Goal: Communication & Community: Answer question/provide support

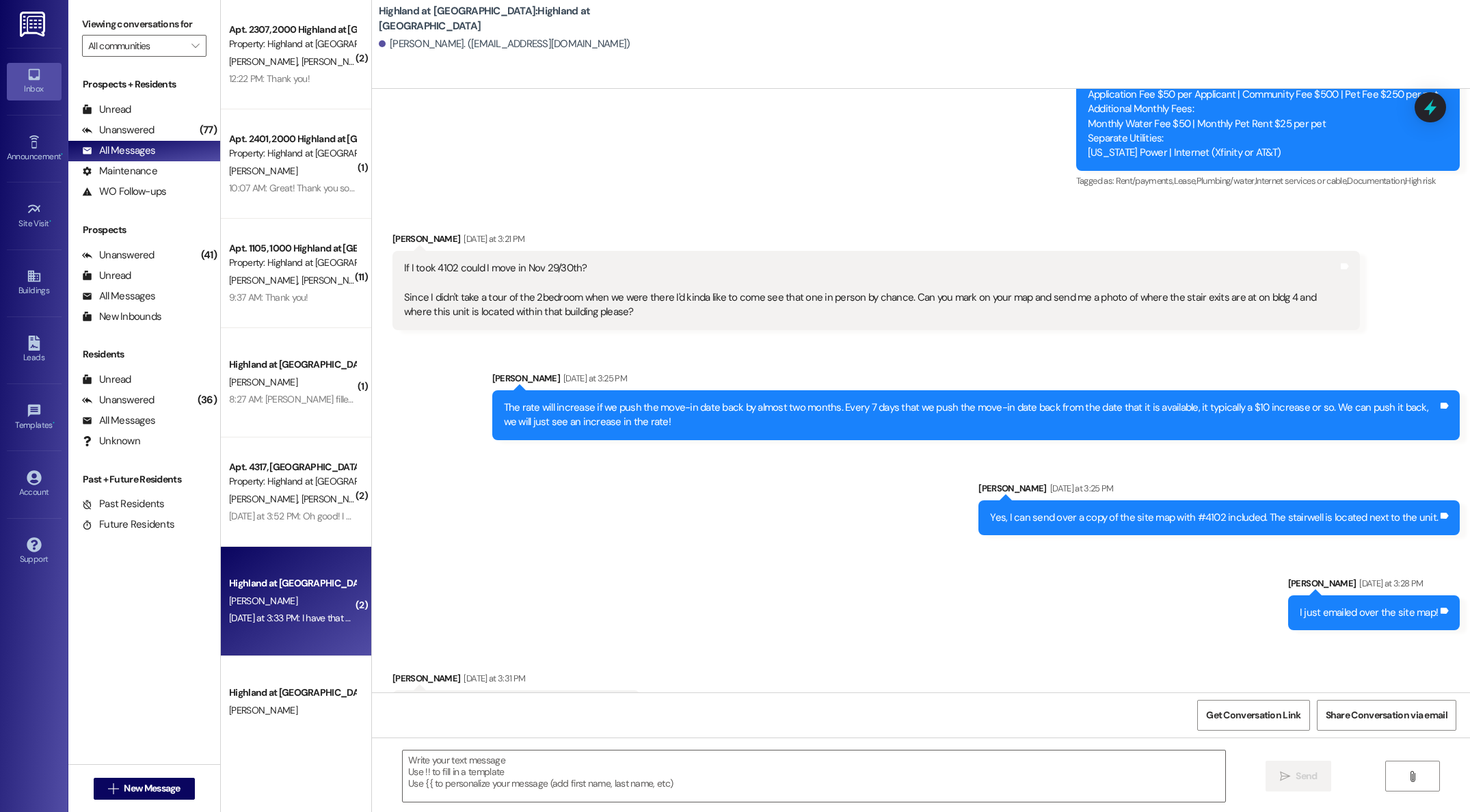
scroll to position [7253, 0]
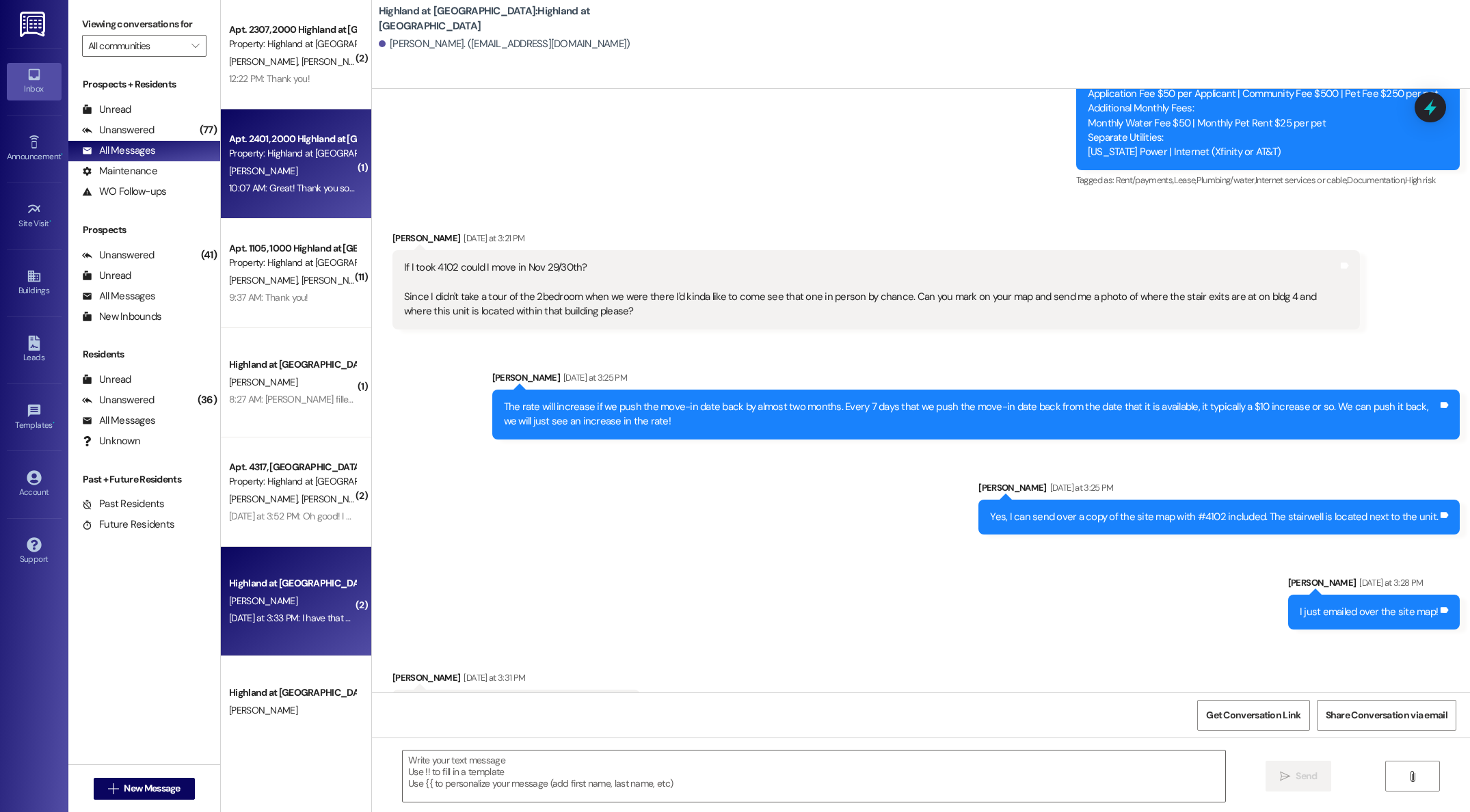
click at [242, 178] on div "[PERSON_NAME]" at bounding box center [292, 171] width 129 height 17
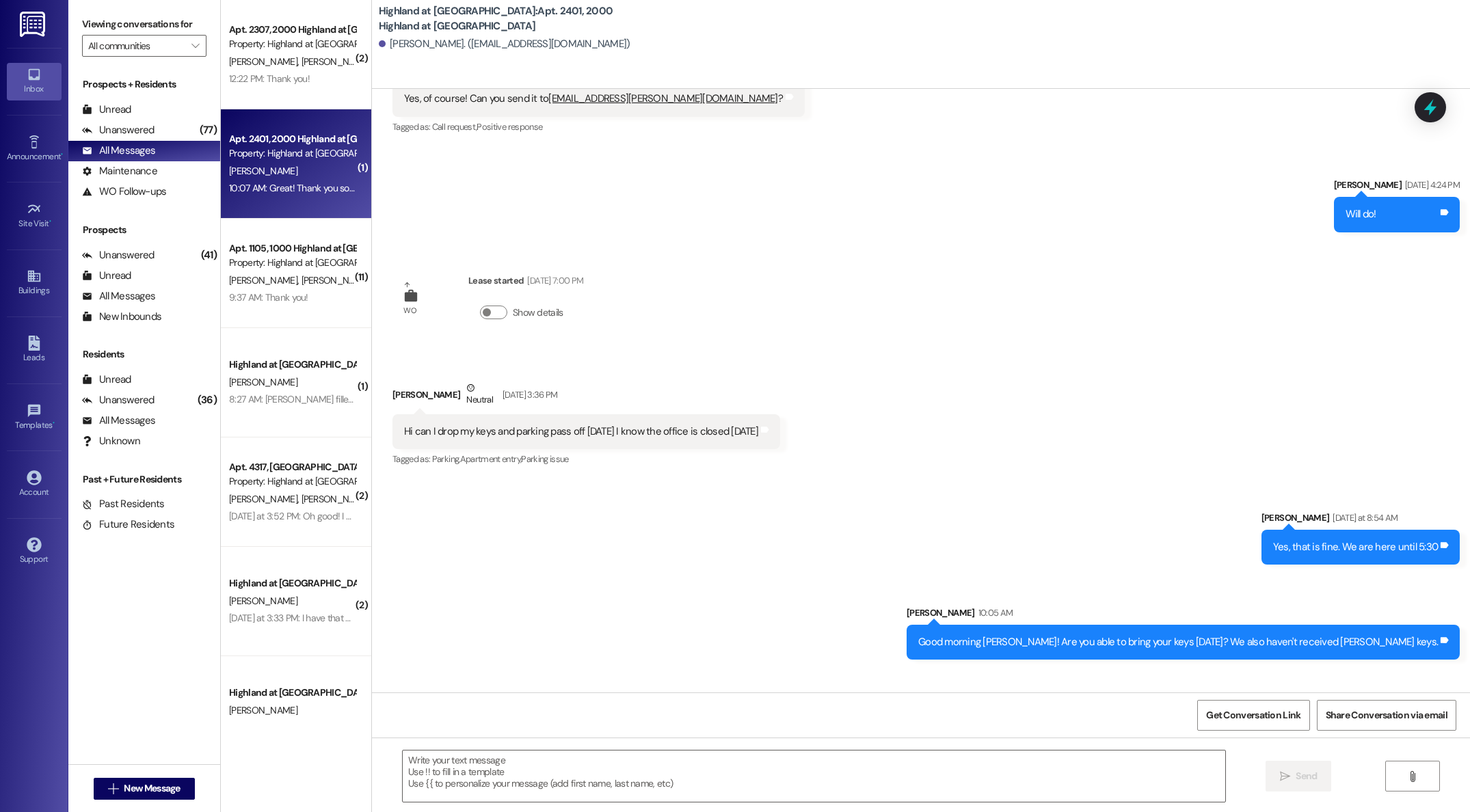
scroll to position [15982, 0]
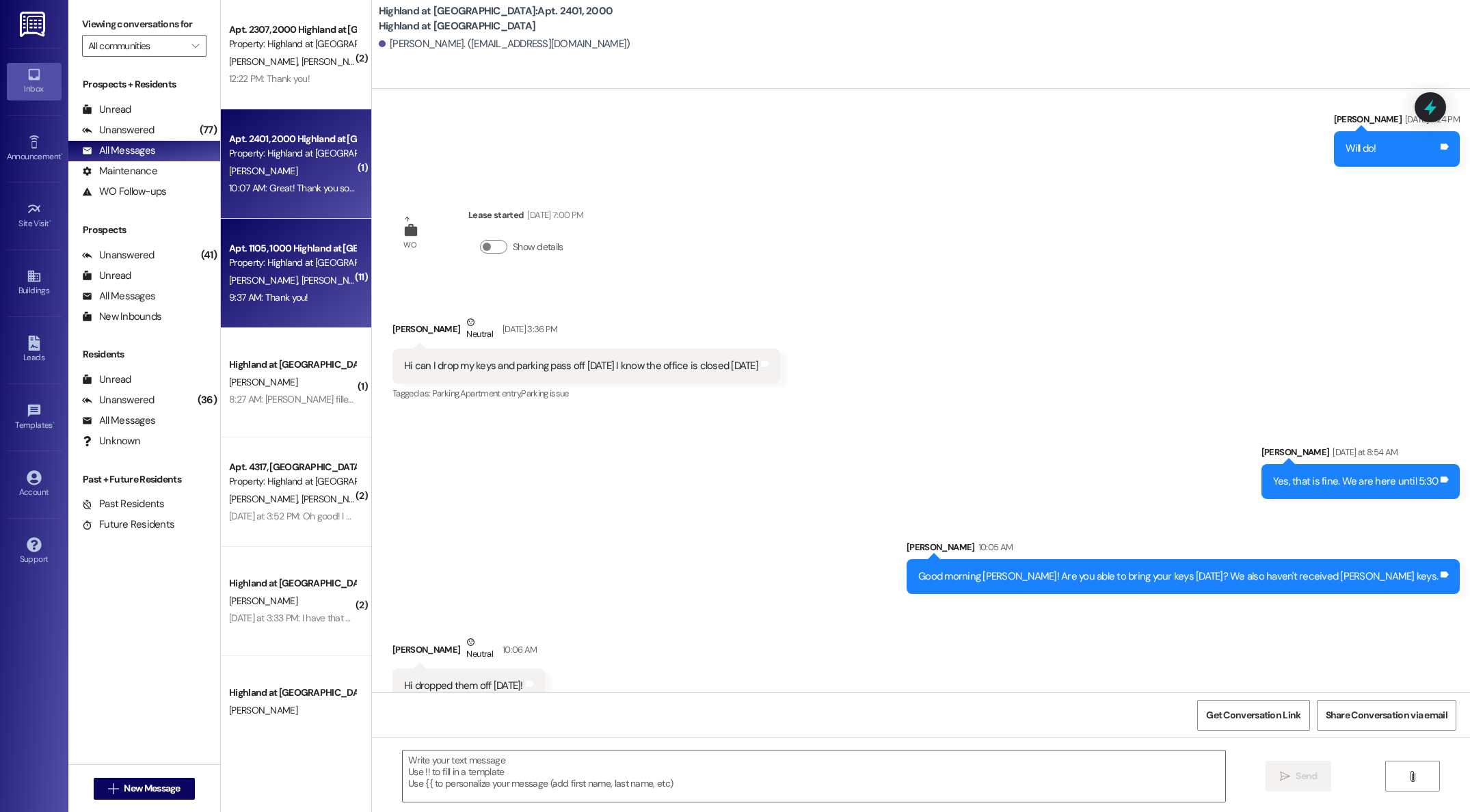
click at [290, 287] on div "[PERSON_NAME] [PERSON_NAME]" at bounding box center [292, 279] width 129 height 17
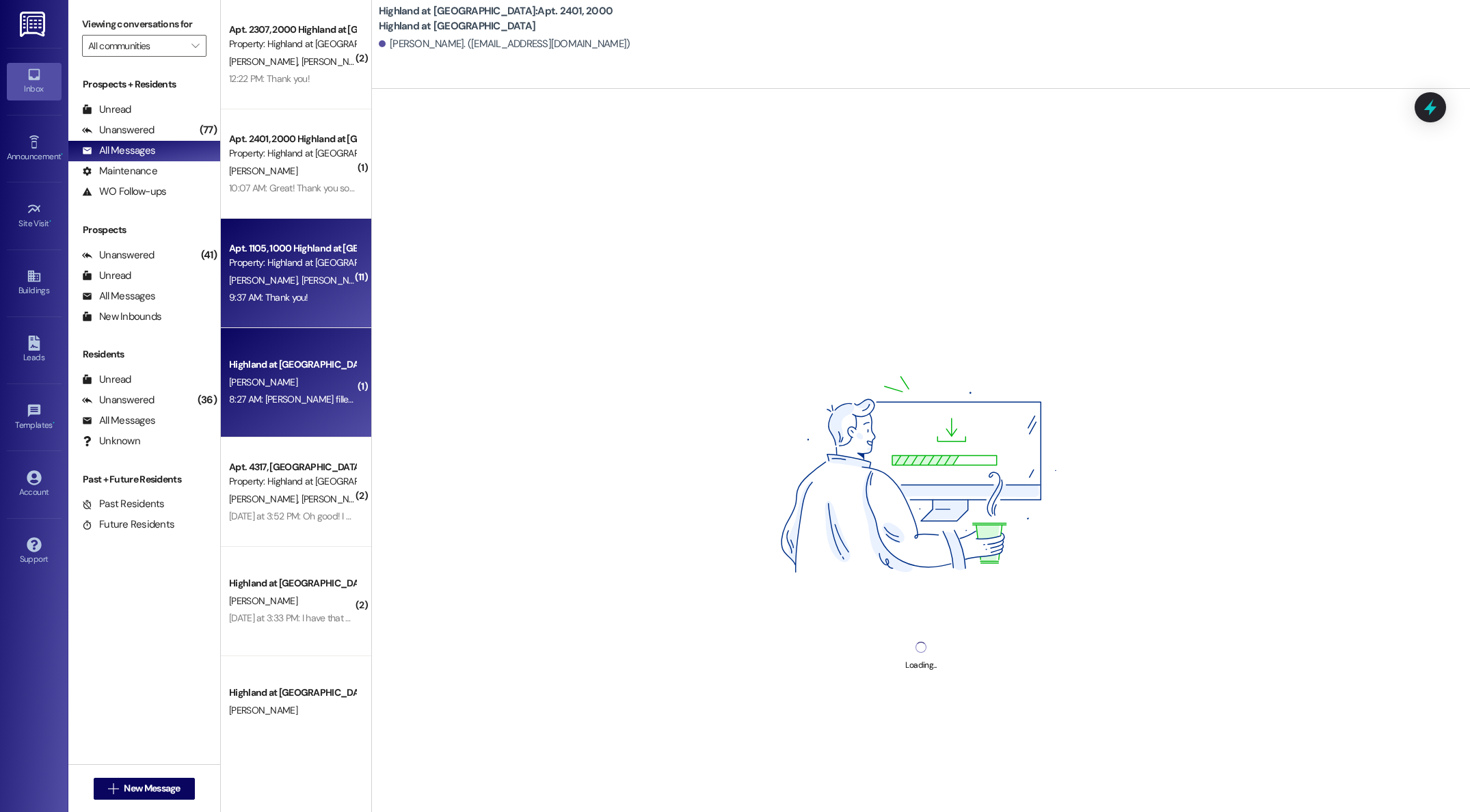
click at [284, 384] on div "[PERSON_NAME]" at bounding box center [292, 381] width 129 height 17
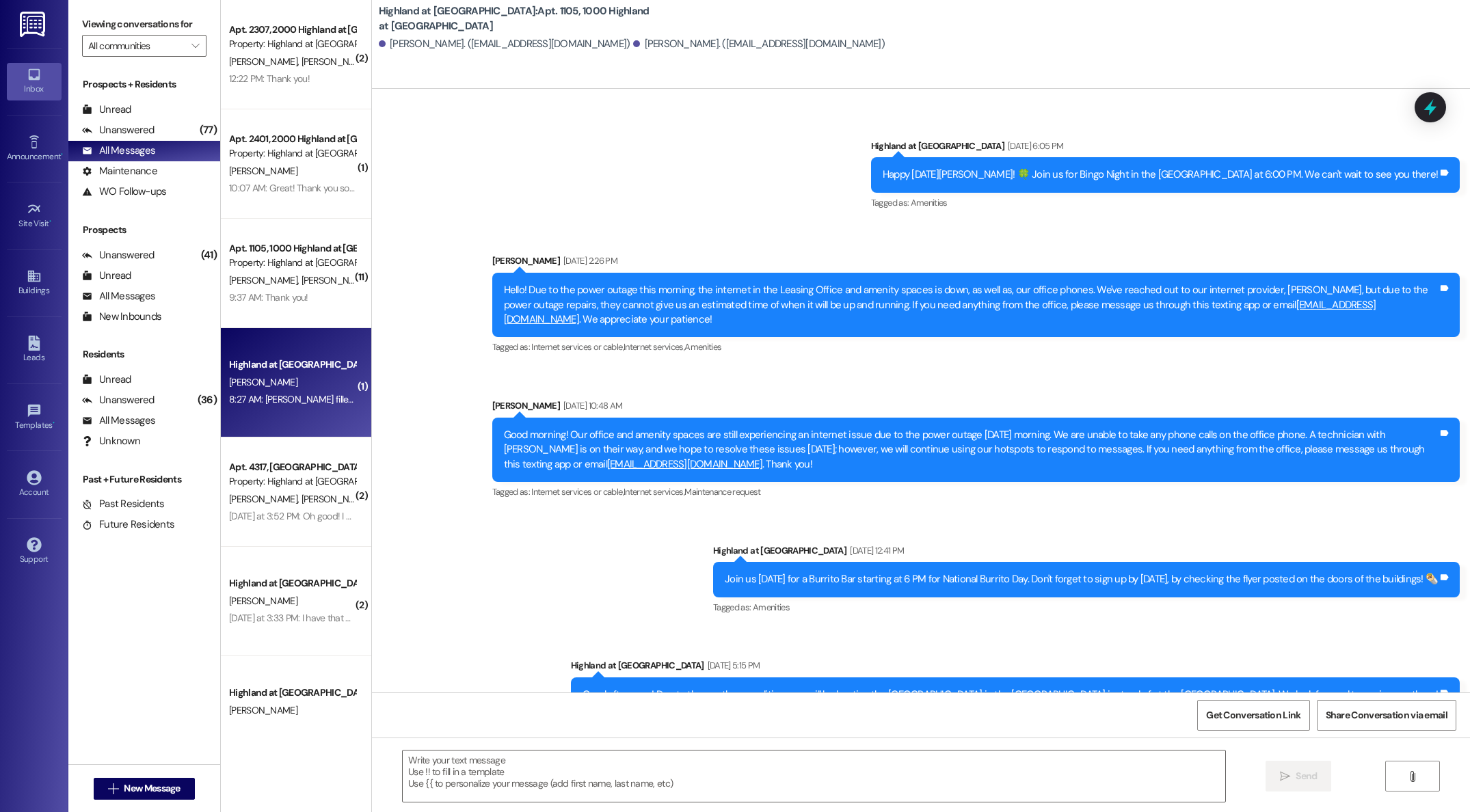
scroll to position [1011, 0]
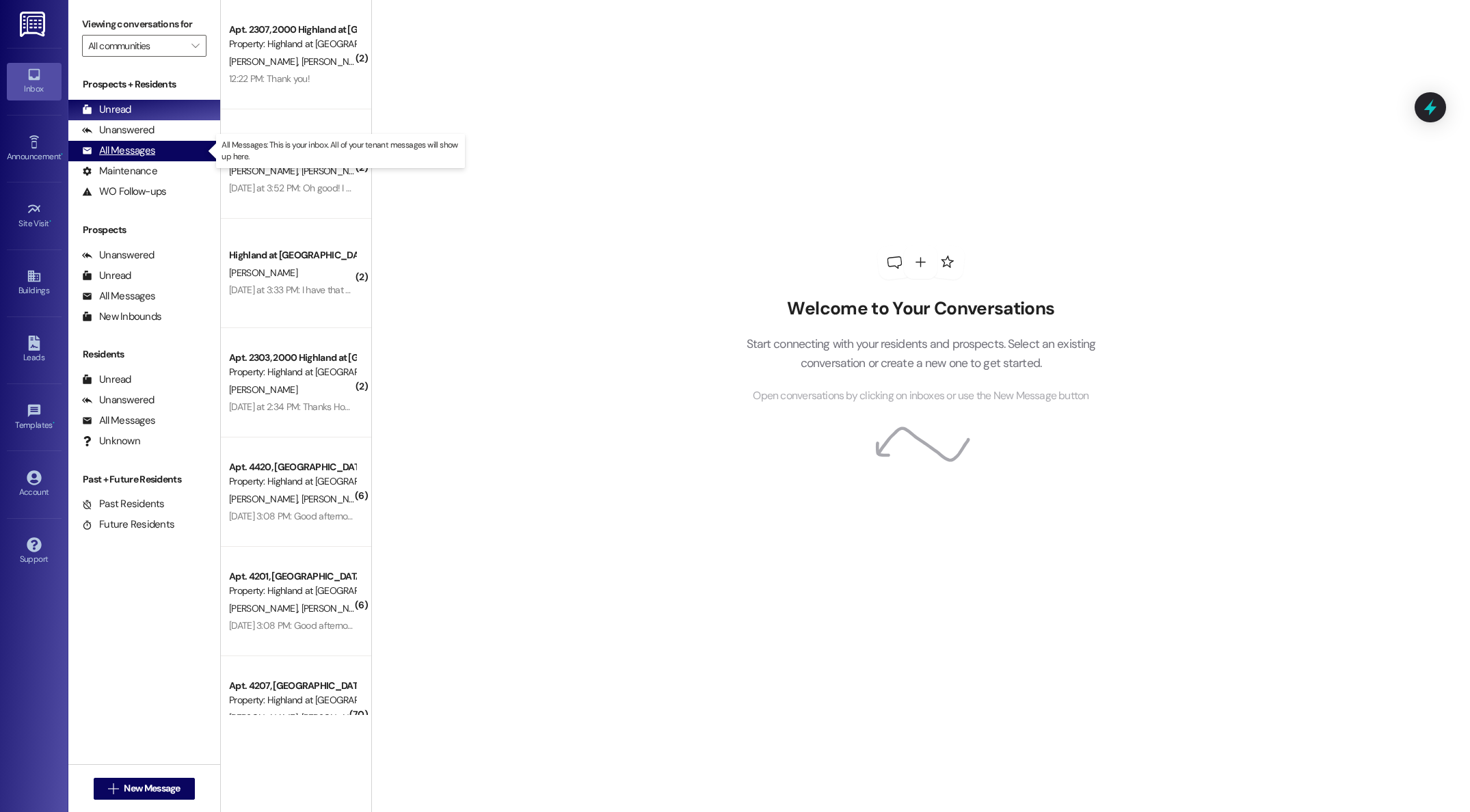
click at [122, 149] on div "All Messages" at bounding box center [119, 150] width 74 height 15
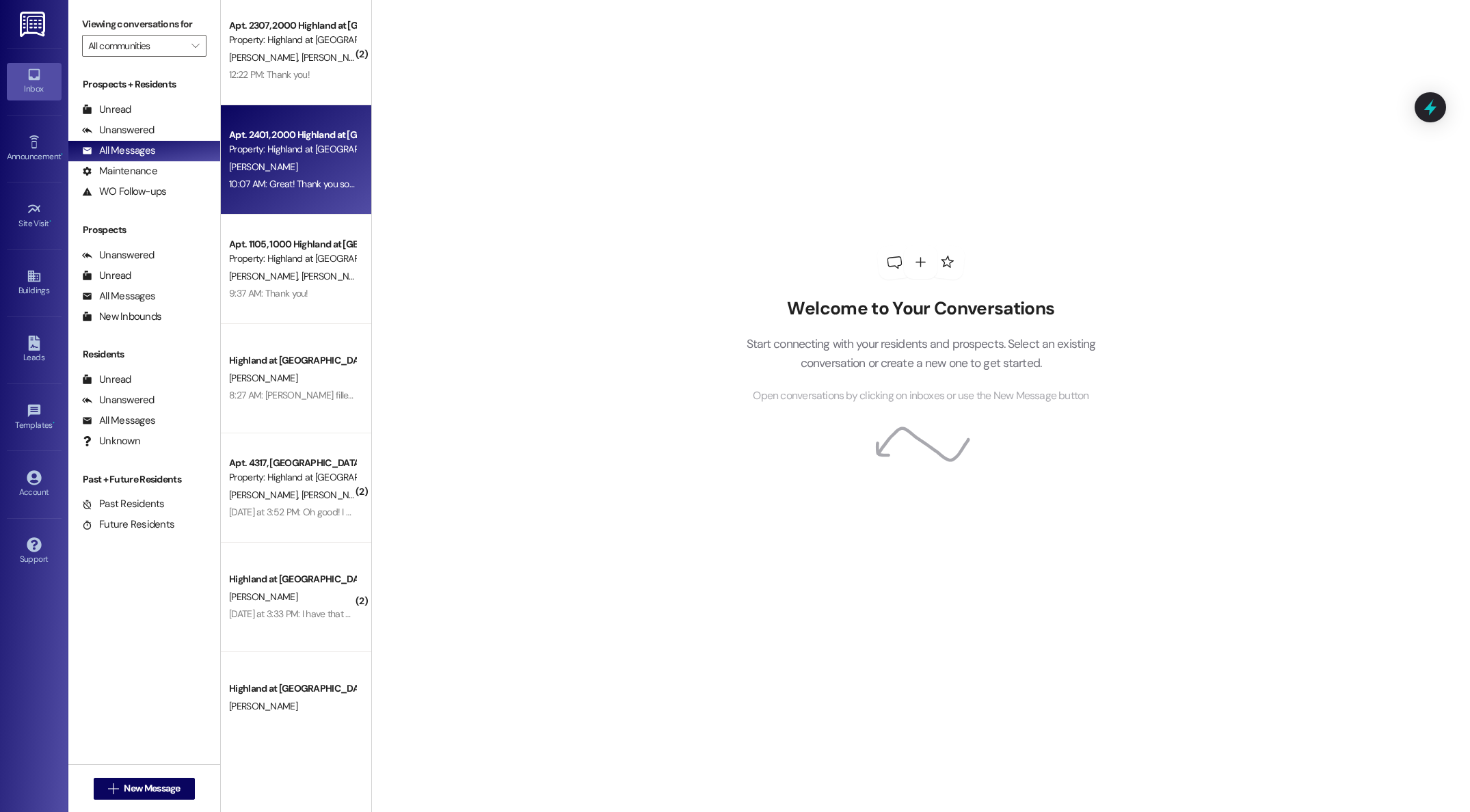
click at [271, 167] on div "( 2 ) Apt. 2307, 2000 Highland at [GEOGRAPHIC_DATA] Property: Highland at [GEOG…" at bounding box center [295, 357] width 150 height 715
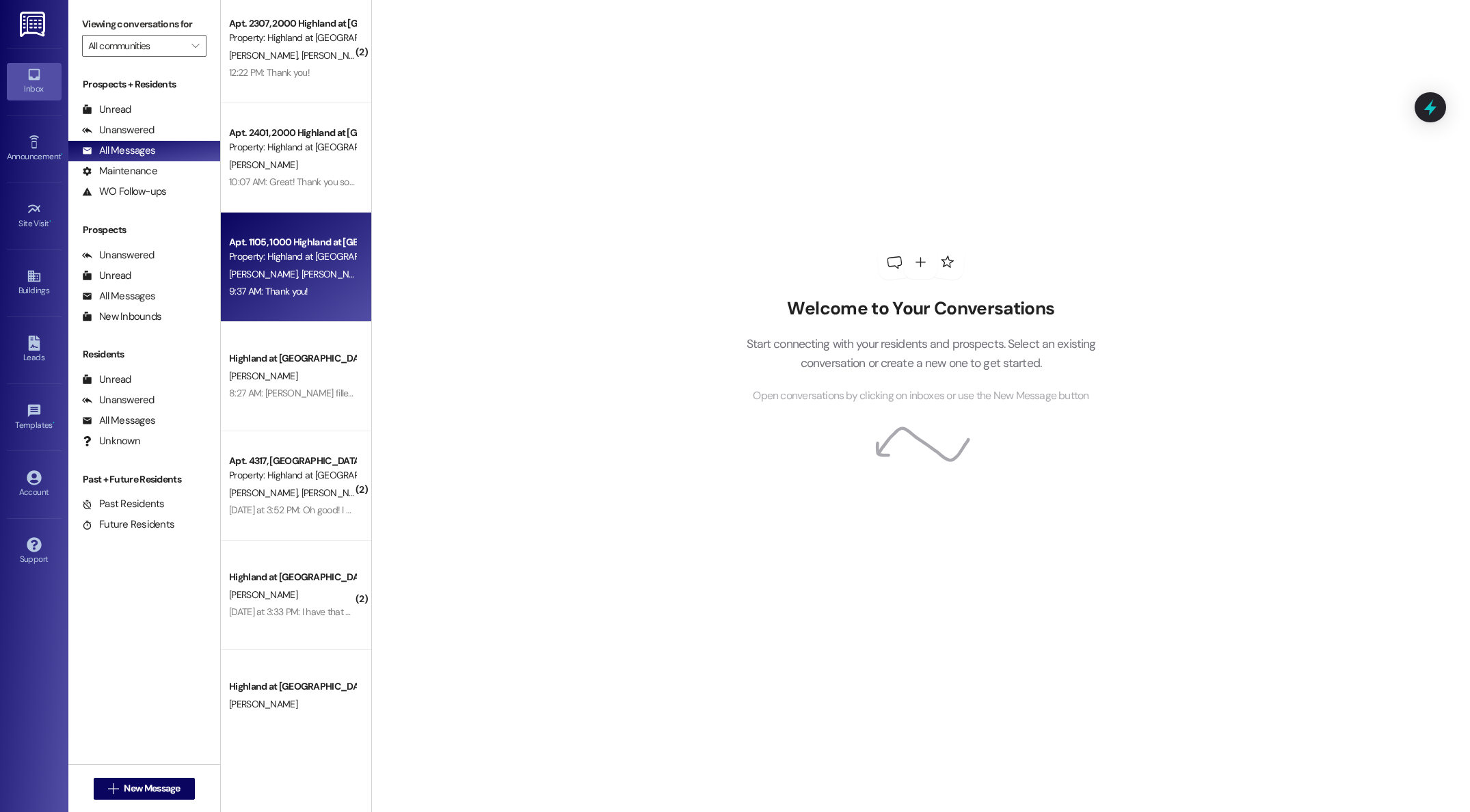
click at [301, 269] on span "[PERSON_NAME]" at bounding box center [335, 274] width 69 height 13
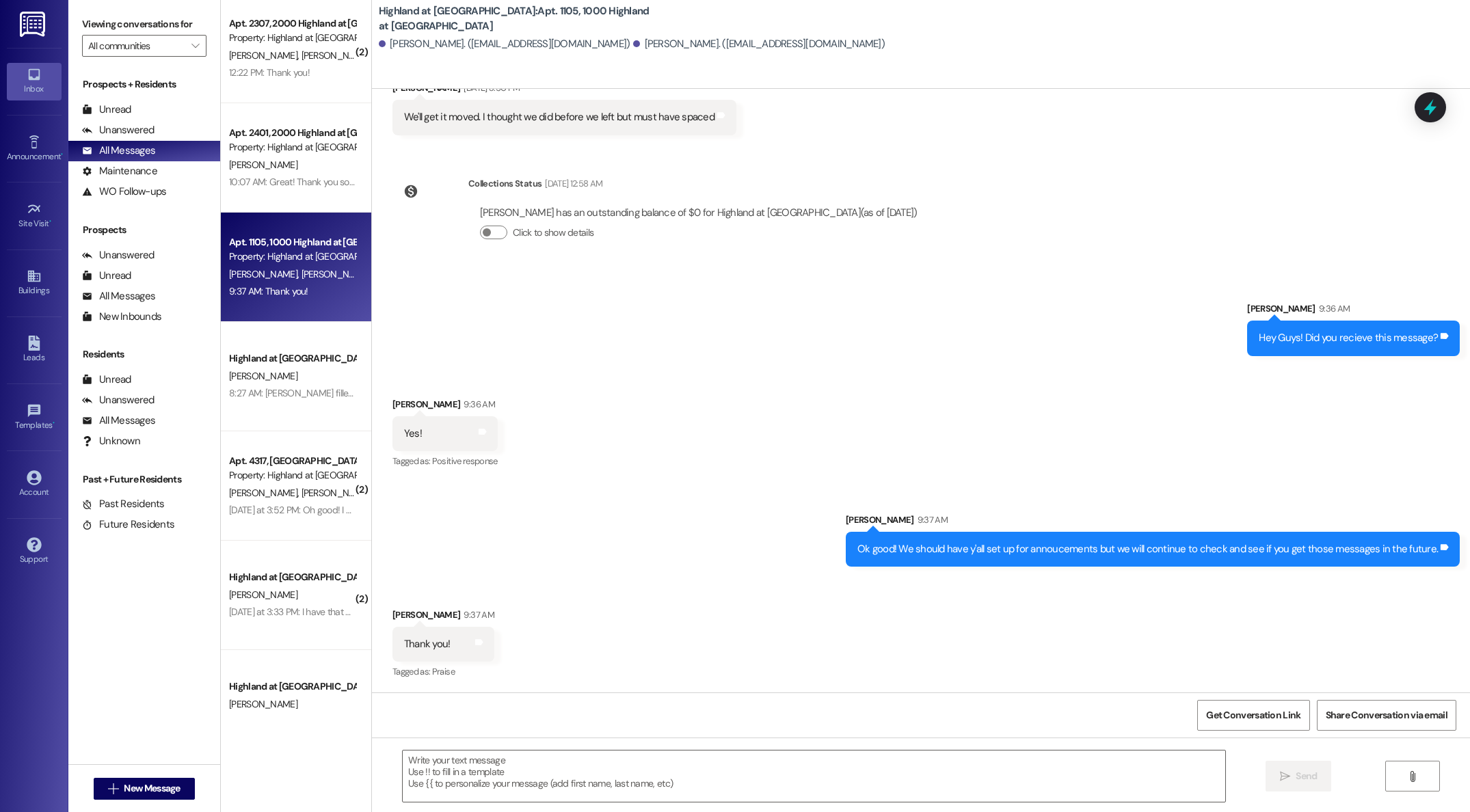
scroll to position [3267, 0]
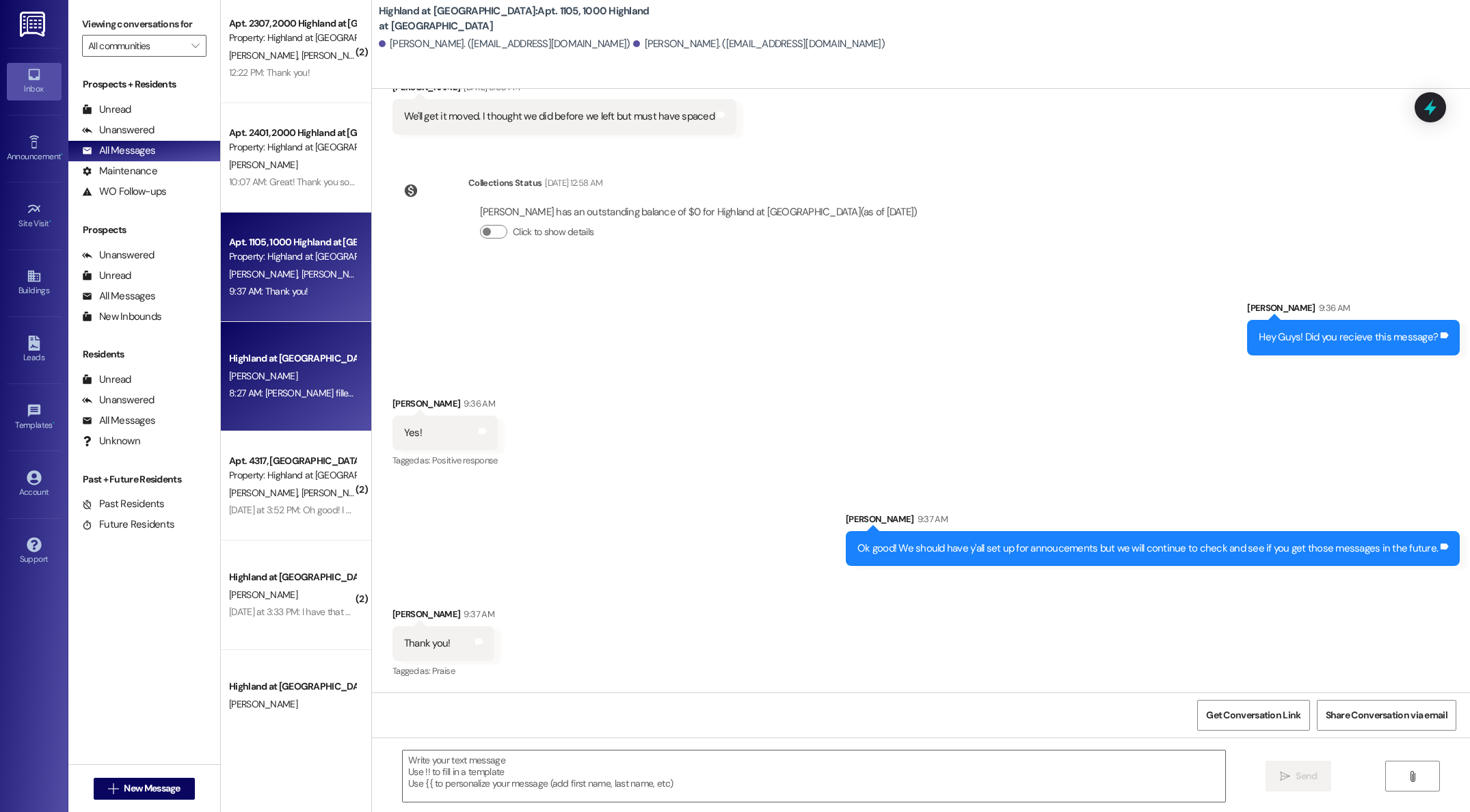
click at [261, 358] on div "Highland at [GEOGRAPHIC_DATA]" at bounding box center [292, 358] width 127 height 15
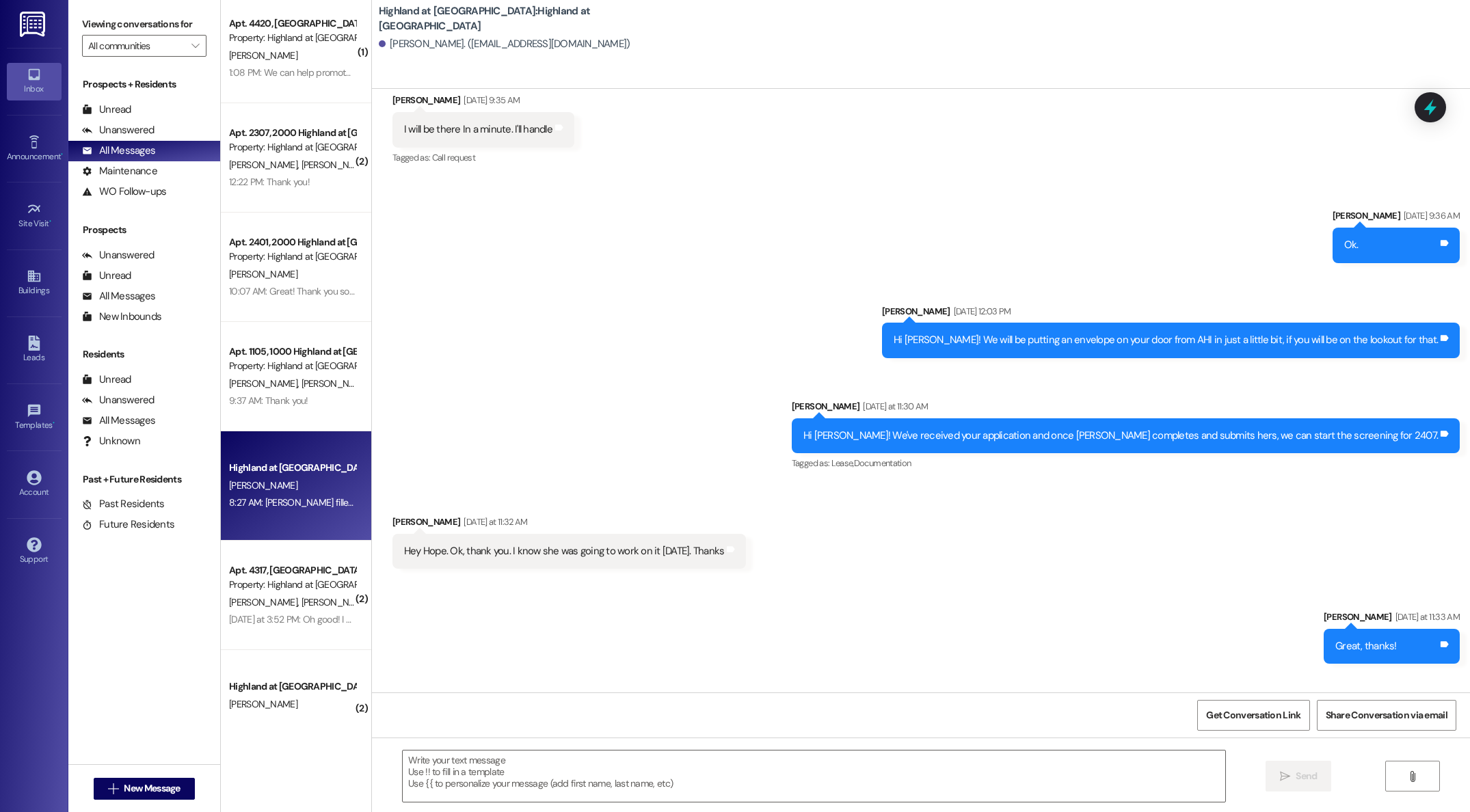
scroll to position [1011, 0]
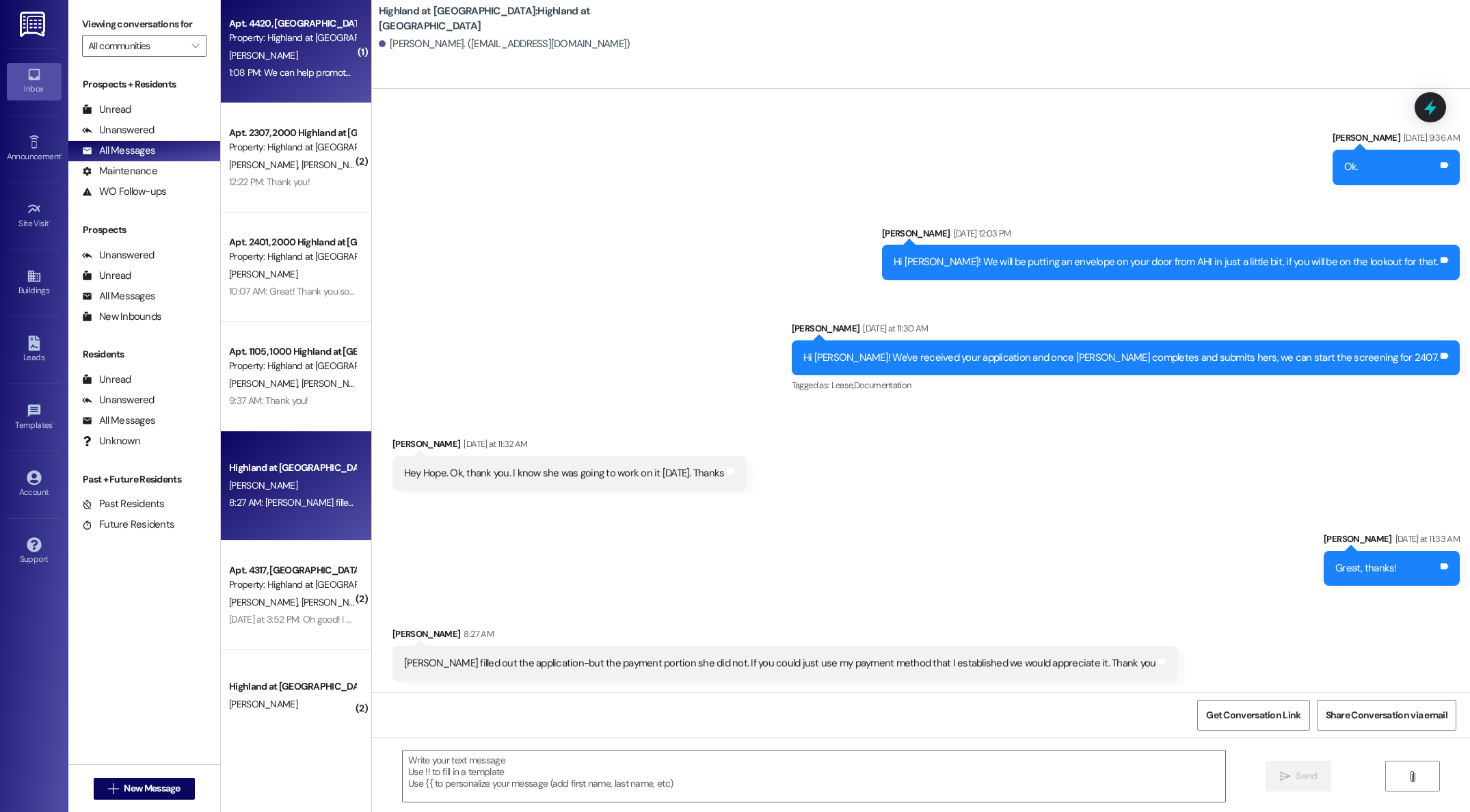
click at [299, 78] on div "1:08 PM: We can help promote it as well as asking around or on Facebook marketp…" at bounding box center [524, 73] width 588 height 13
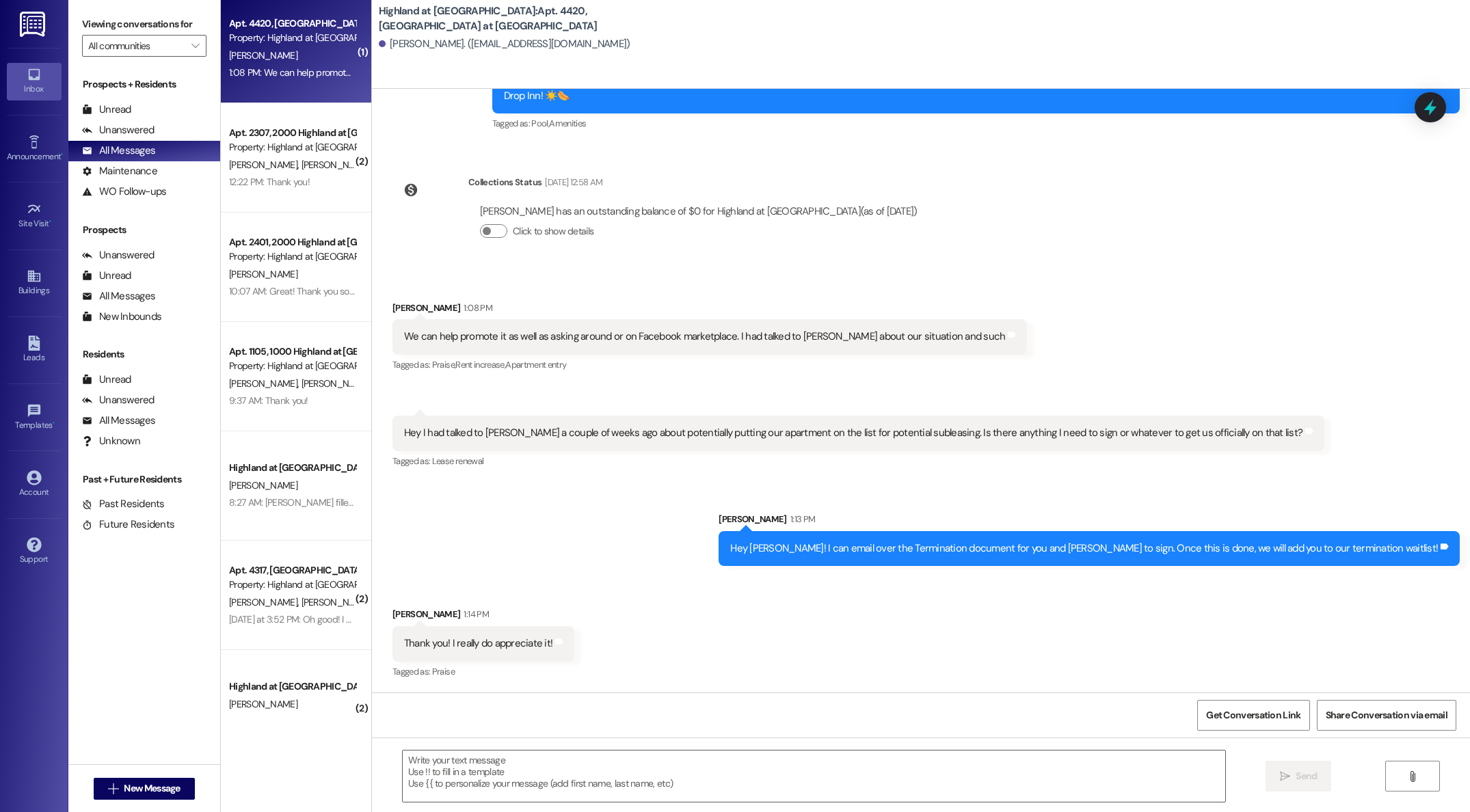
scroll to position [2497, 0]
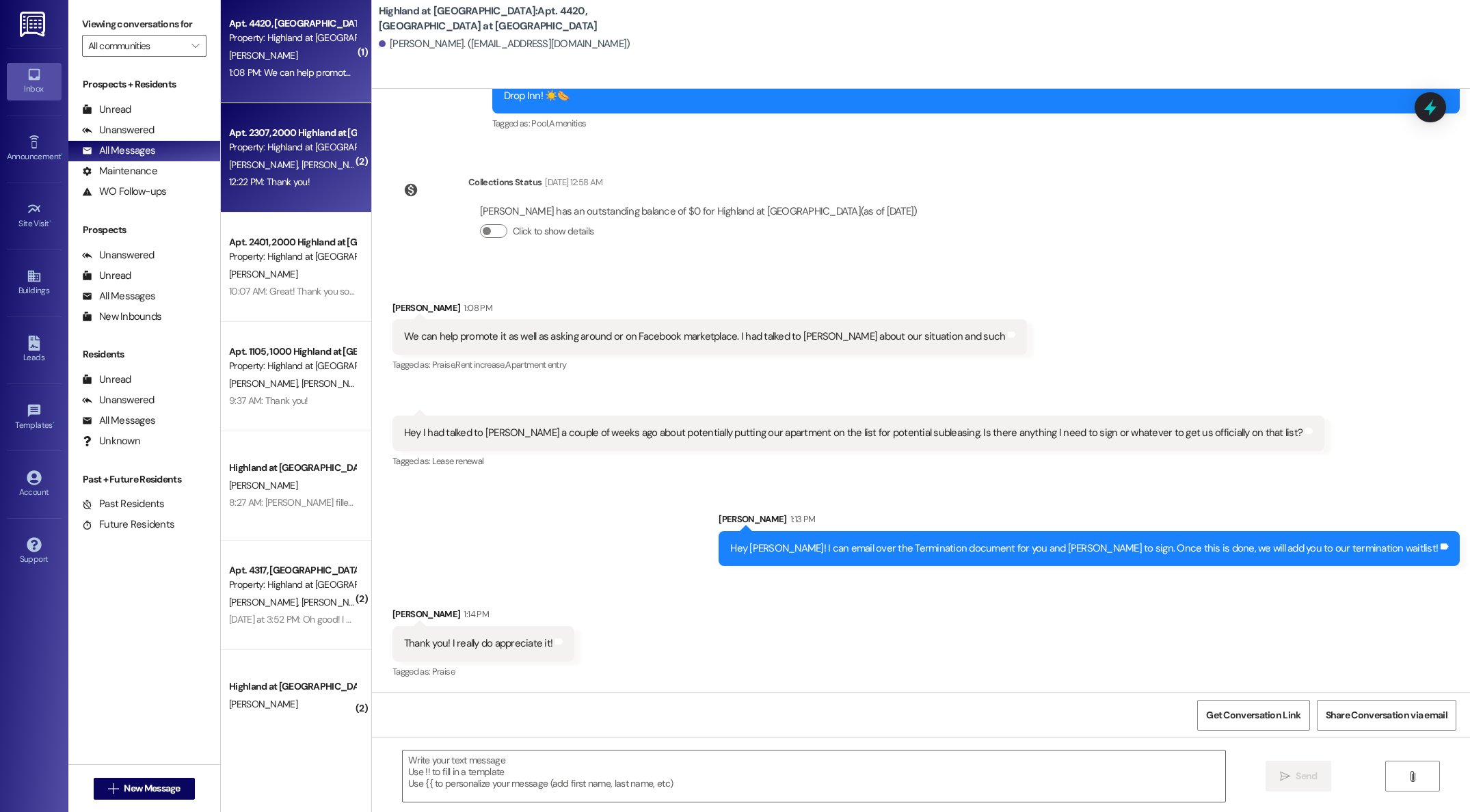
click at [301, 161] on span "[PERSON_NAME]" at bounding box center [335, 165] width 69 height 13
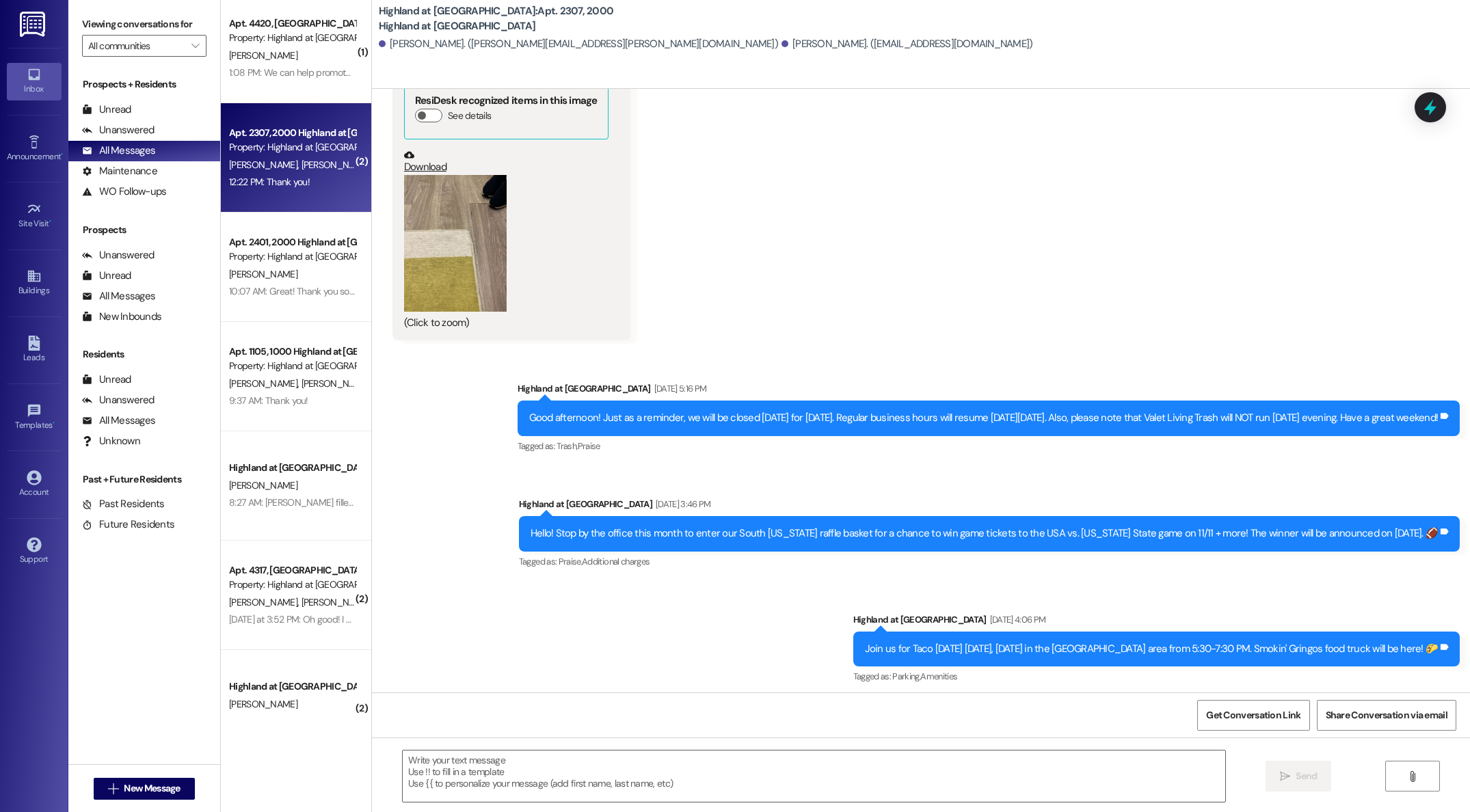
scroll to position [34490, 0]
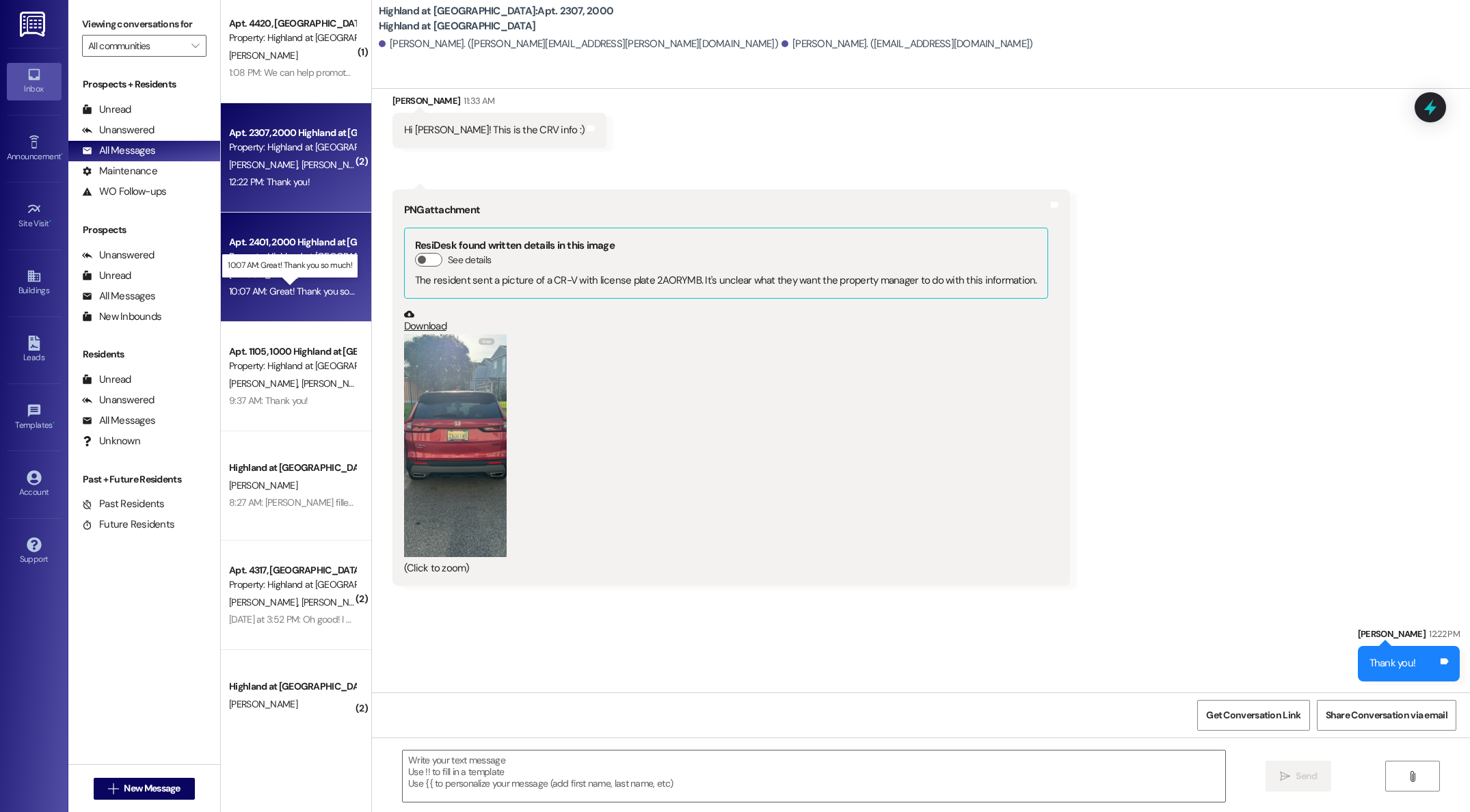
click at [278, 290] on div "10:07 AM: Great! Thank you so much! 10:07 AM: Great! Thank you so much!" at bounding box center [303, 291] width 148 height 13
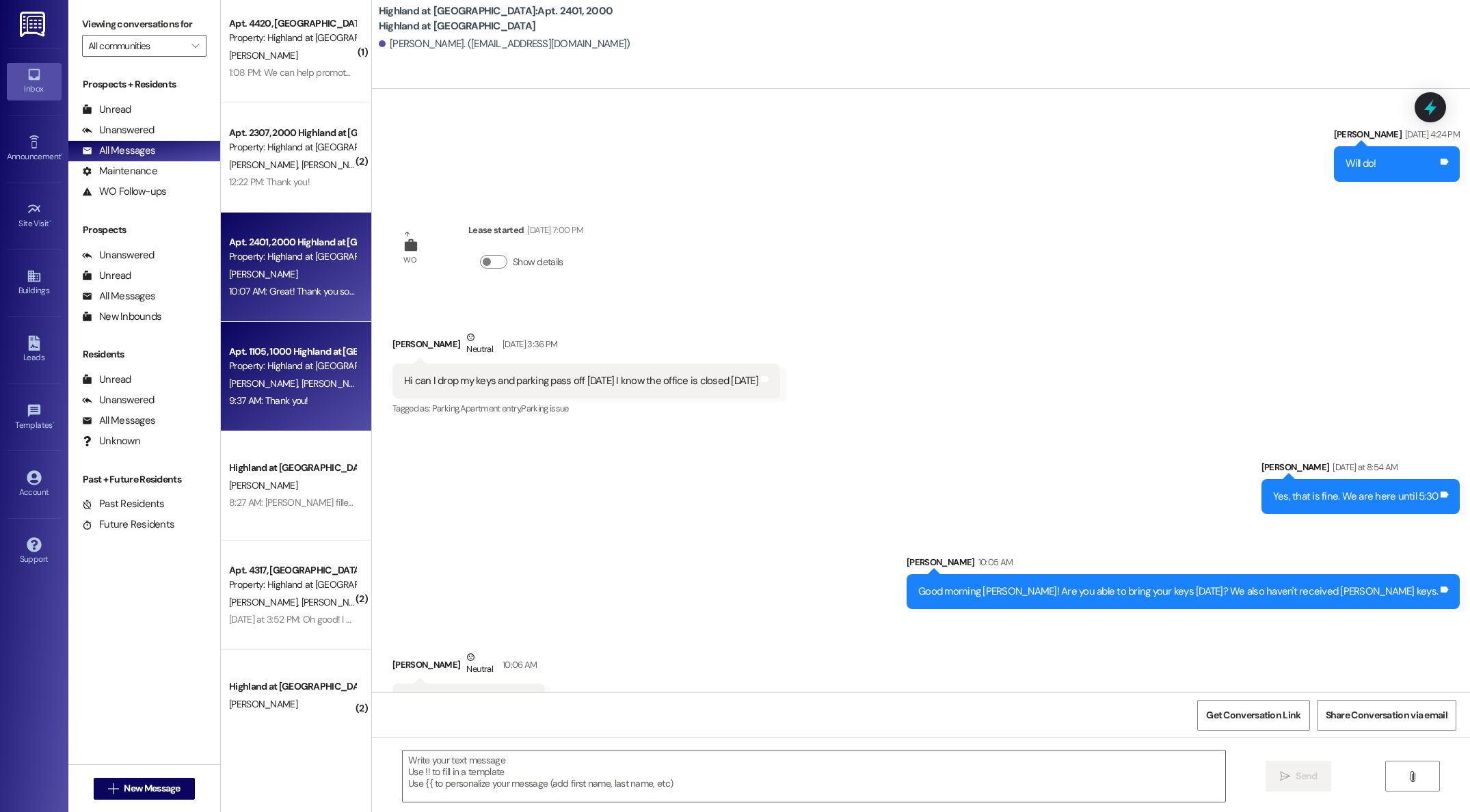
scroll to position [15982, 0]
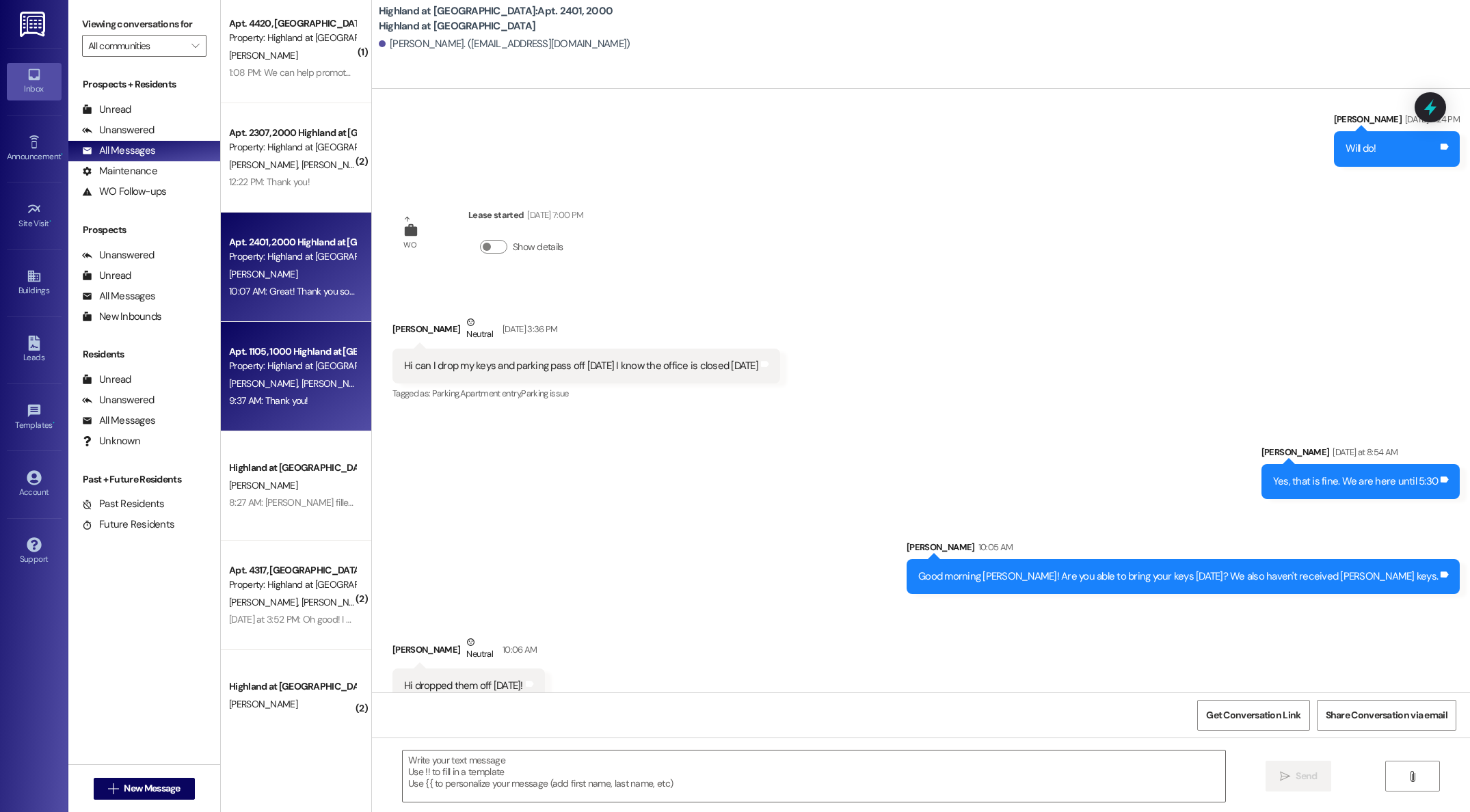
click at [301, 387] on span "[PERSON_NAME]" at bounding box center [335, 383] width 69 height 13
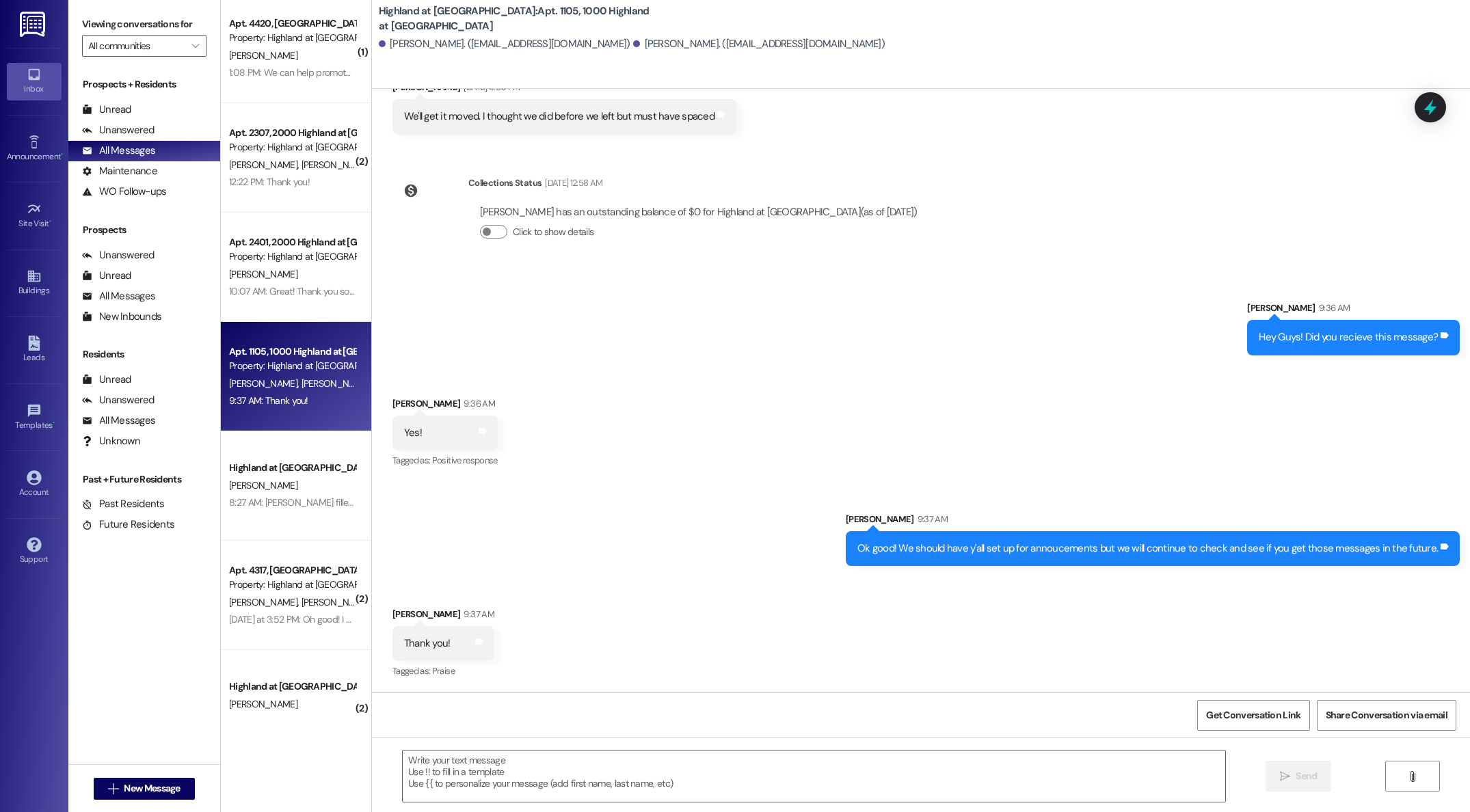
scroll to position [3267, 0]
